Goal: Communication & Community: Share content

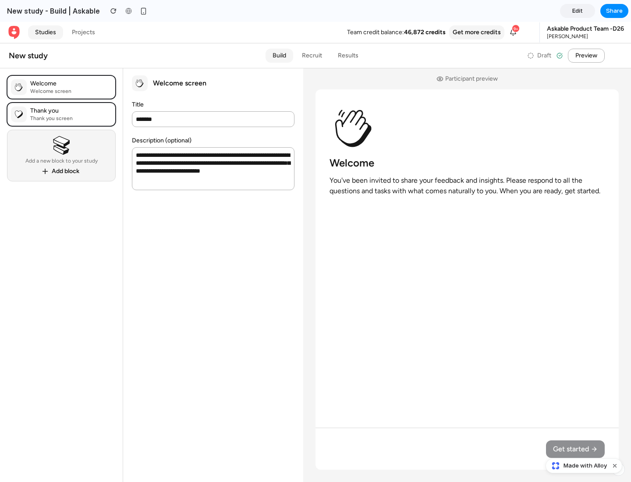
click at [615, 11] on span "Share" at bounding box center [614, 11] width 17 height 9
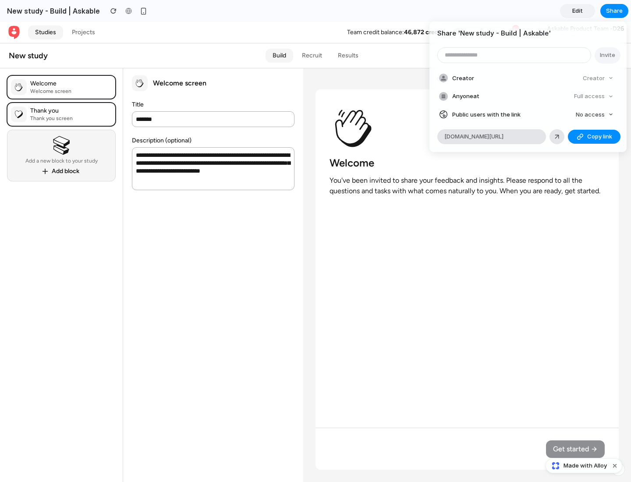
click at [595, 137] on span "Copy link" at bounding box center [600, 136] width 25 height 9
click at [585, 466] on div "Share ' New study - Build | Askable ' Invite Creator Creator Anyone at Full acc…" at bounding box center [315, 241] width 631 height 482
